Goal: Find specific page/section: Find specific page/section

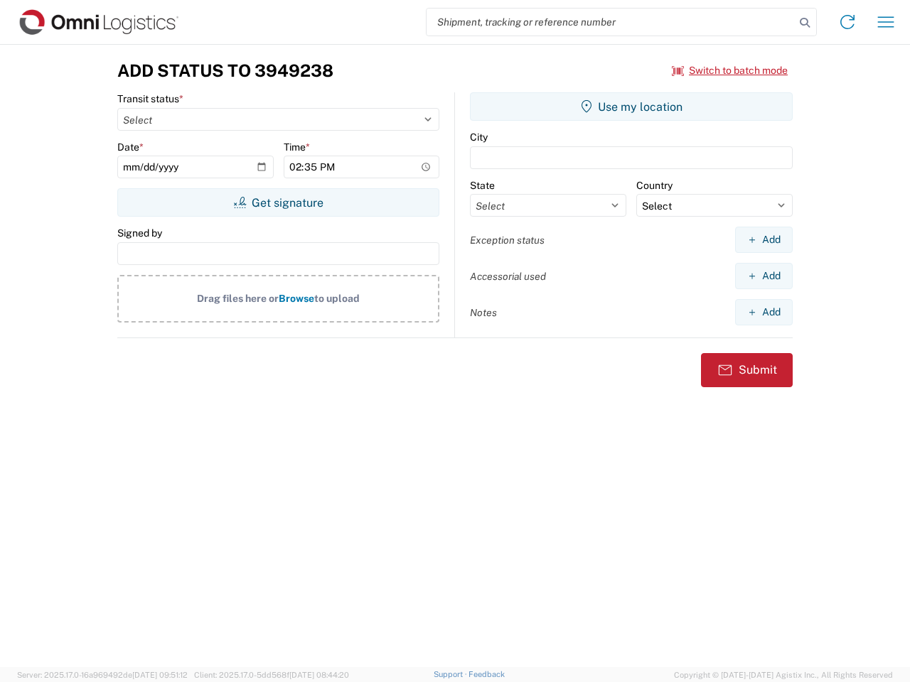
click at [611, 22] on input "search" at bounding box center [611, 22] width 368 height 27
click at [805, 23] on icon at bounding box center [805, 23] width 20 height 20
click at [847, 22] on icon at bounding box center [847, 22] width 23 height 23
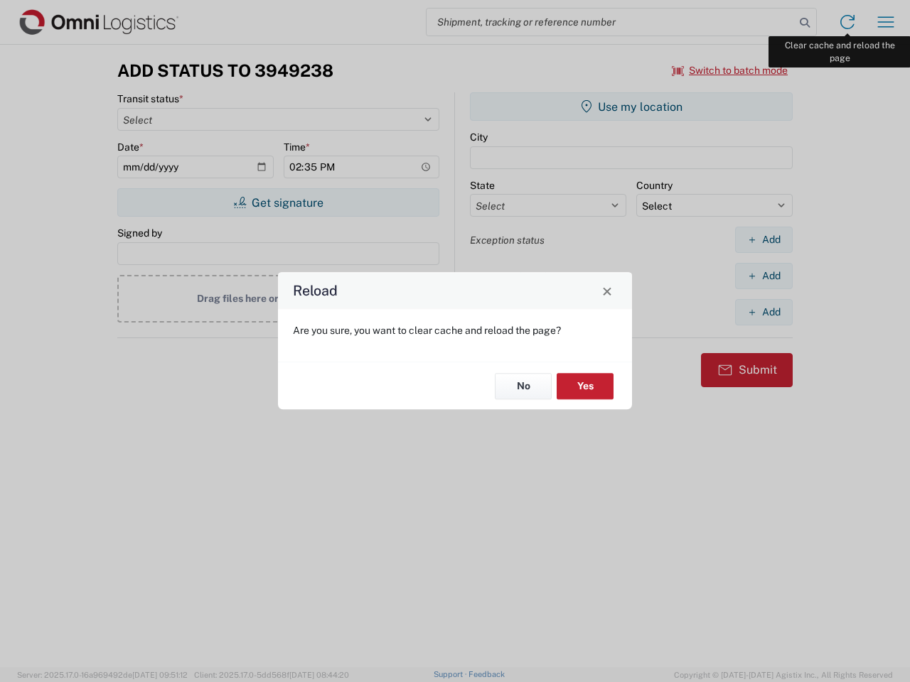
click at [886, 22] on div "Reload Are you sure, you want to clear cache and reload the page? No Yes" at bounding box center [455, 341] width 910 height 682
click at [730, 70] on div "Reload Are you sure, you want to clear cache and reload the page? No Yes" at bounding box center [455, 341] width 910 height 682
click at [278, 203] on div "Reload Are you sure, you want to clear cache and reload the page? No Yes" at bounding box center [455, 341] width 910 height 682
click at [631, 107] on div "Reload Are you sure, you want to clear cache and reload the page? No Yes" at bounding box center [455, 341] width 910 height 682
click at [764, 240] on div "Reload Are you sure, you want to clear cache and reload the page? No Yes" at bounding box center [455, 341] width 910 height 682
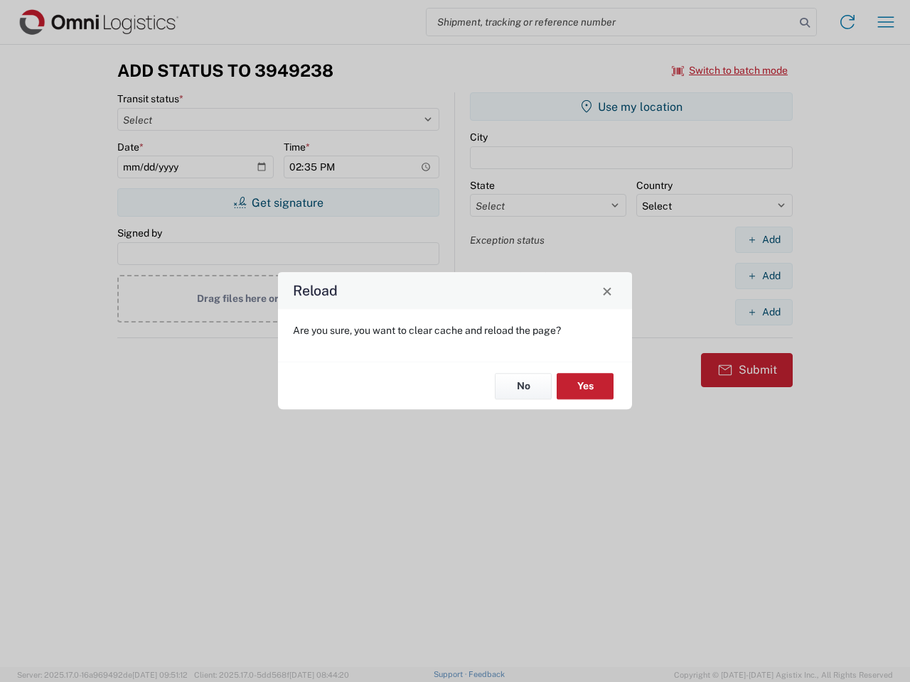
click at [764, 276] on div "Reload Are you sure, you want to clear cache and reload the page? No Yes" at bounding box center [455, 341] width 910 height 682
click at [764, 312] on div "Reload Are you sure, you want to clear cache and reload the page? No Yes" at bounding box center [455, 341] width 910 height 682
